Goal: Subscribe to service/newsletter

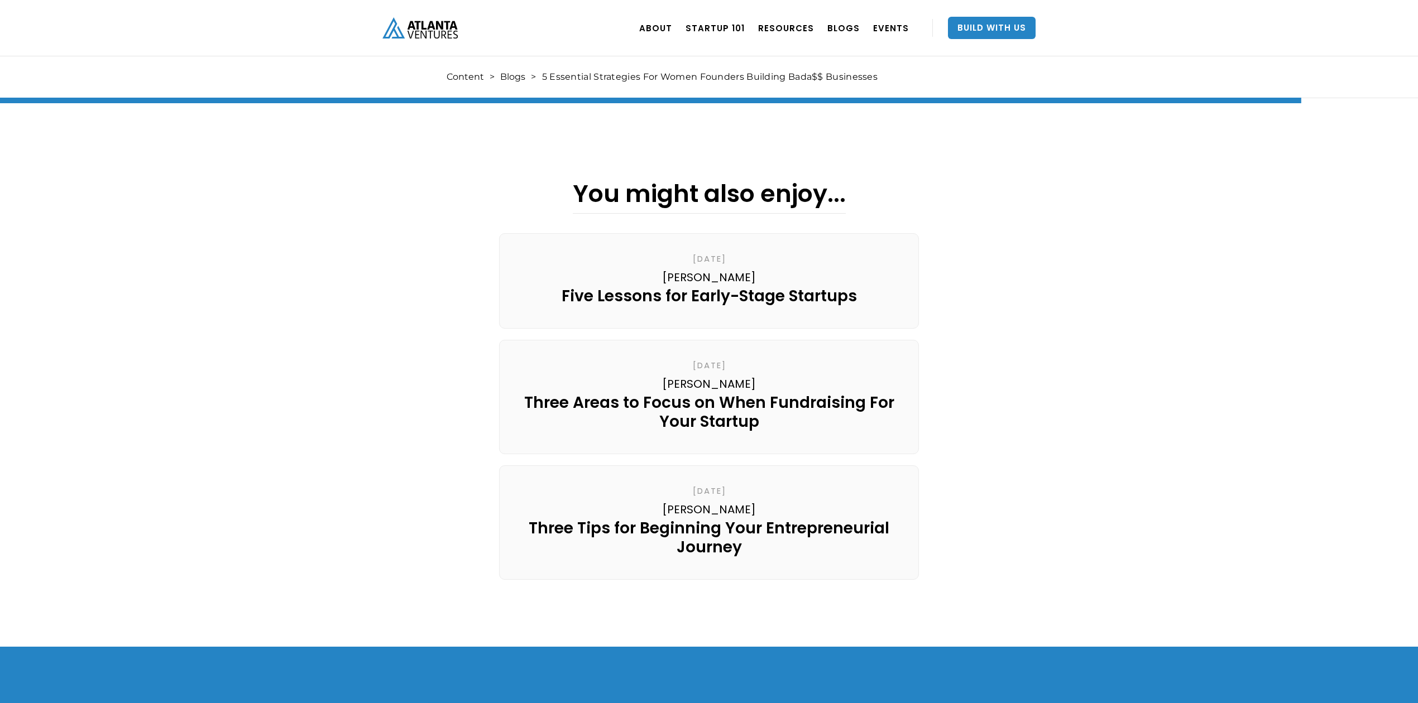
scroll to position [4540, 0]
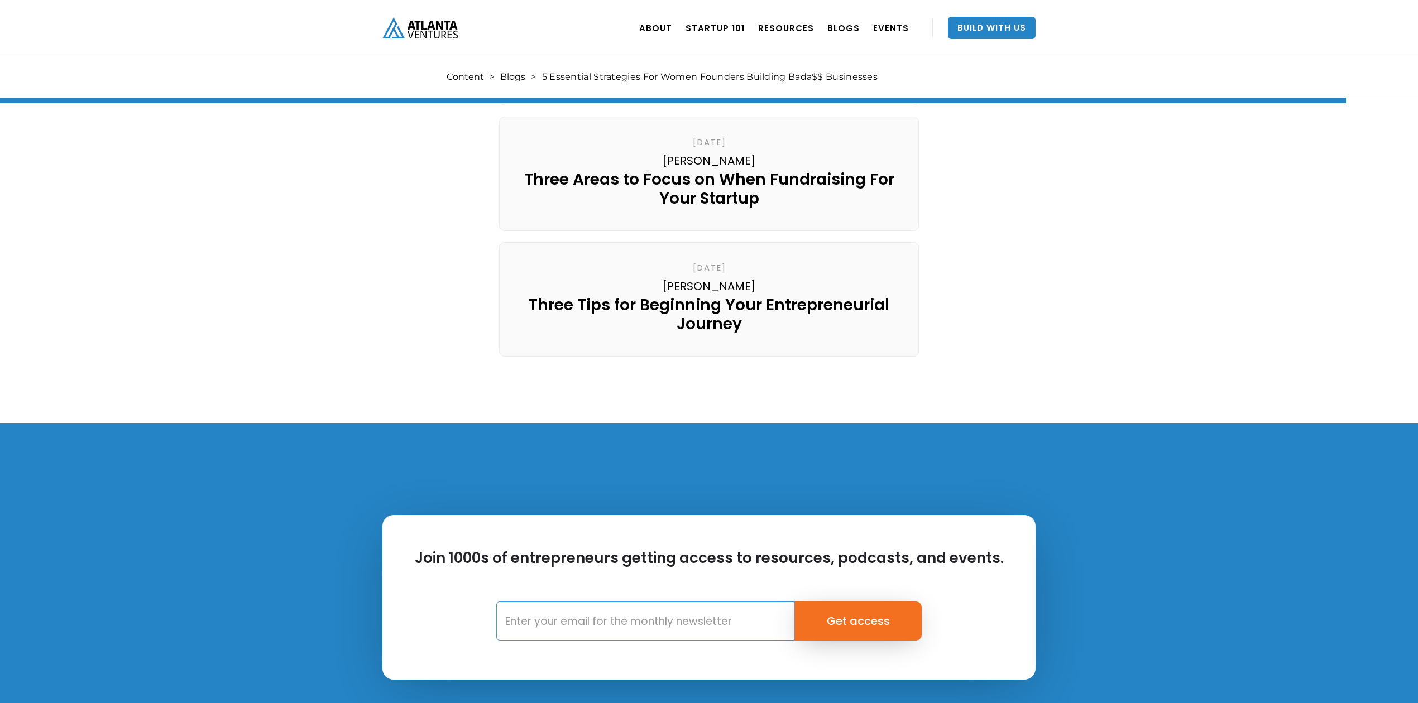
click at [675, 602] on input "Email Form" at bounding box center [645, 621] width 298 height 39
type input "dagher76@gmail.com"
click at [818, 602] on input "Get access" at bounding box center [858, 621] width 128 height 39
type input "Please wait..."
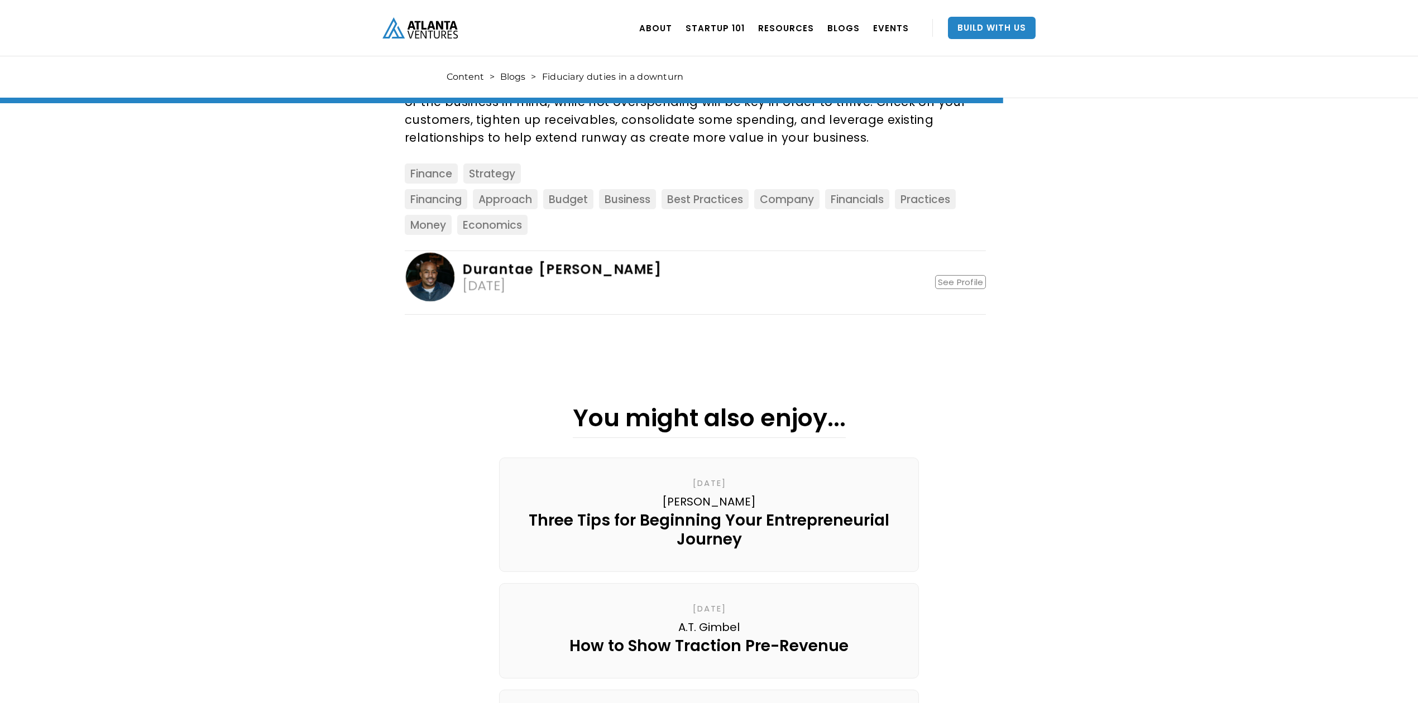
scroll to position [1340, 0]
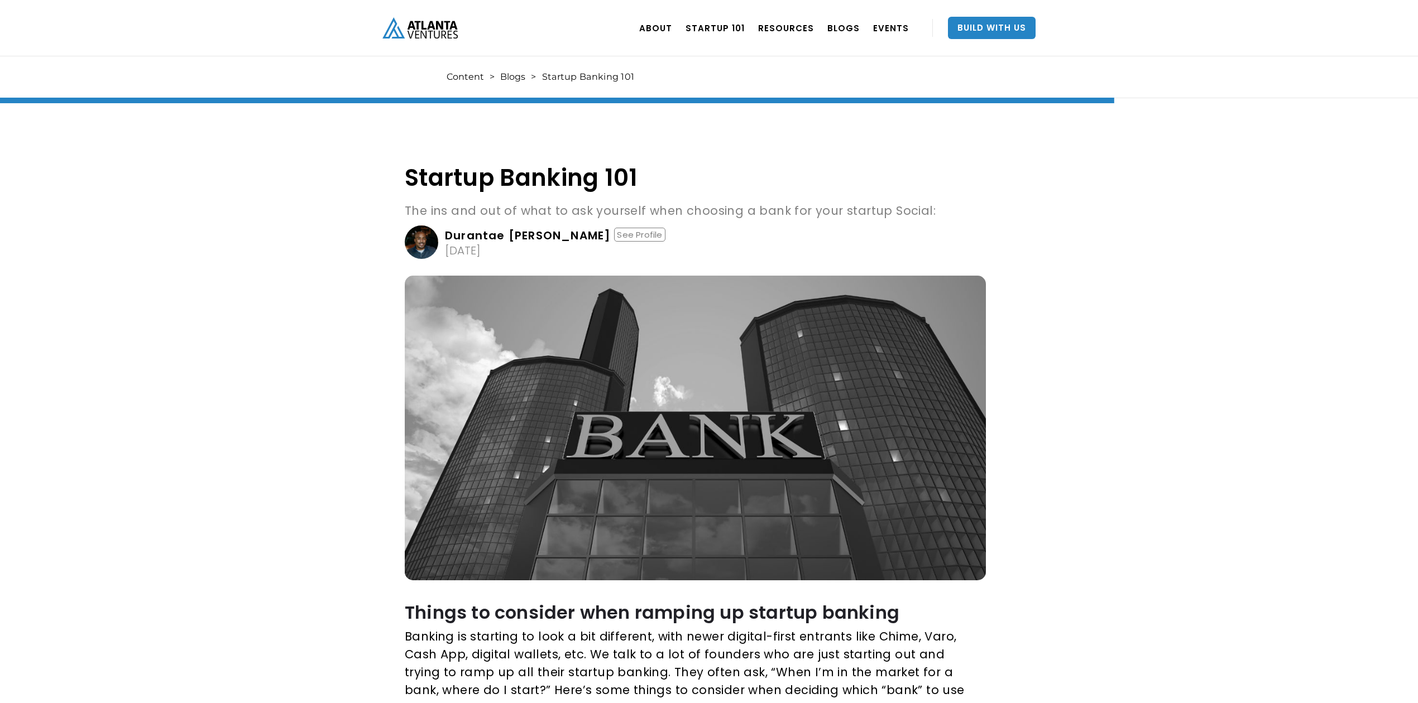
scroll to position [1935, 0]
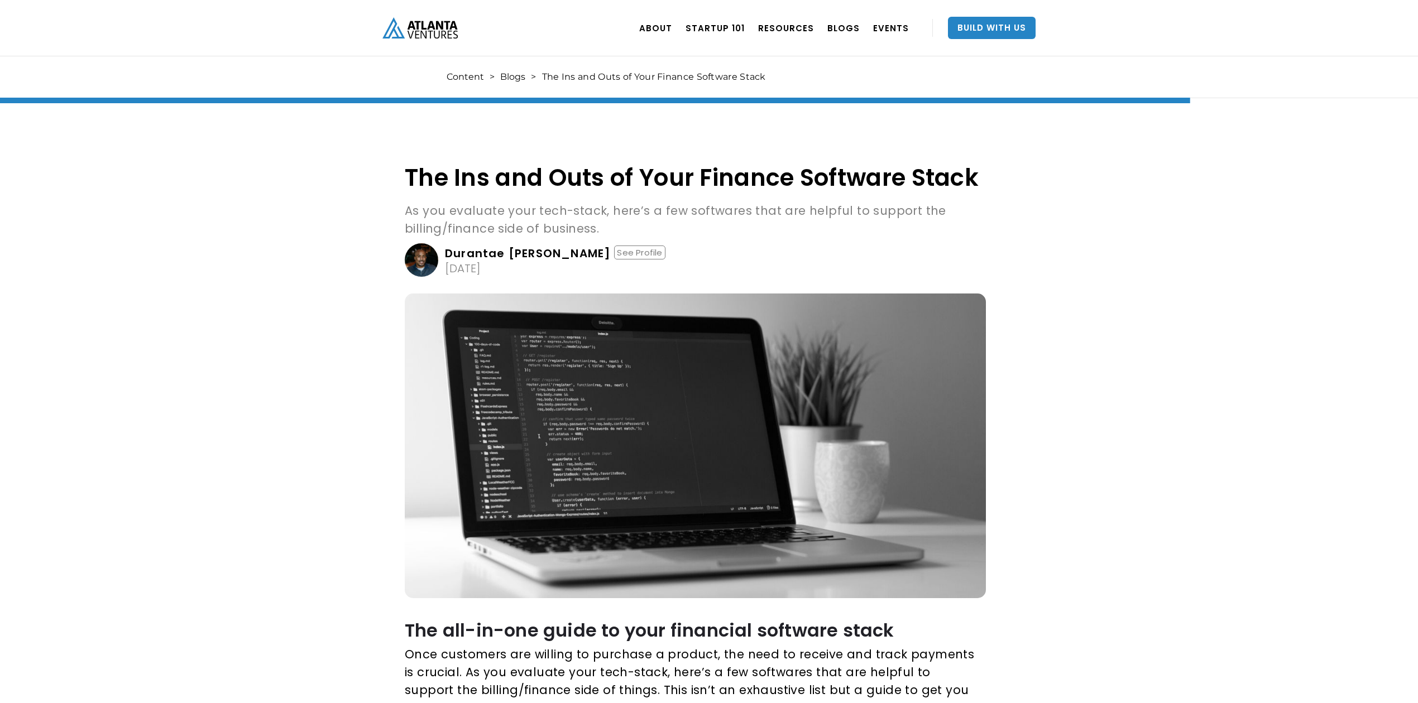
scroll to position [3573, 0]
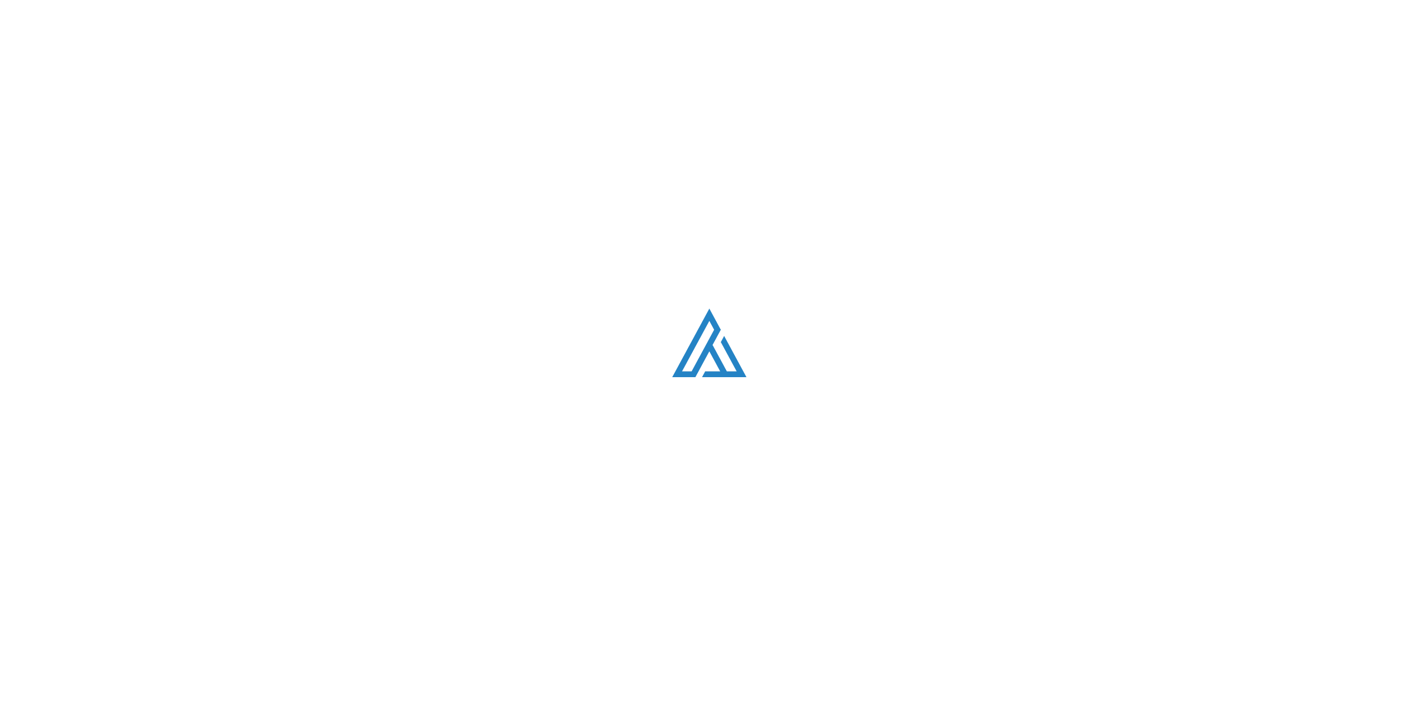
scroll to position [558, 0]
